Goal: Task Accomplishment & Management: Complete application form

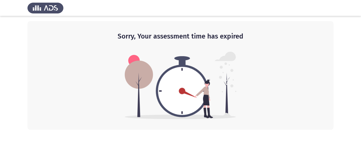
click at [50, 8] on img at bounding box center [45, 8] width 36 height 15
